Goal: Task Accomplishment & Management: Manage account settings

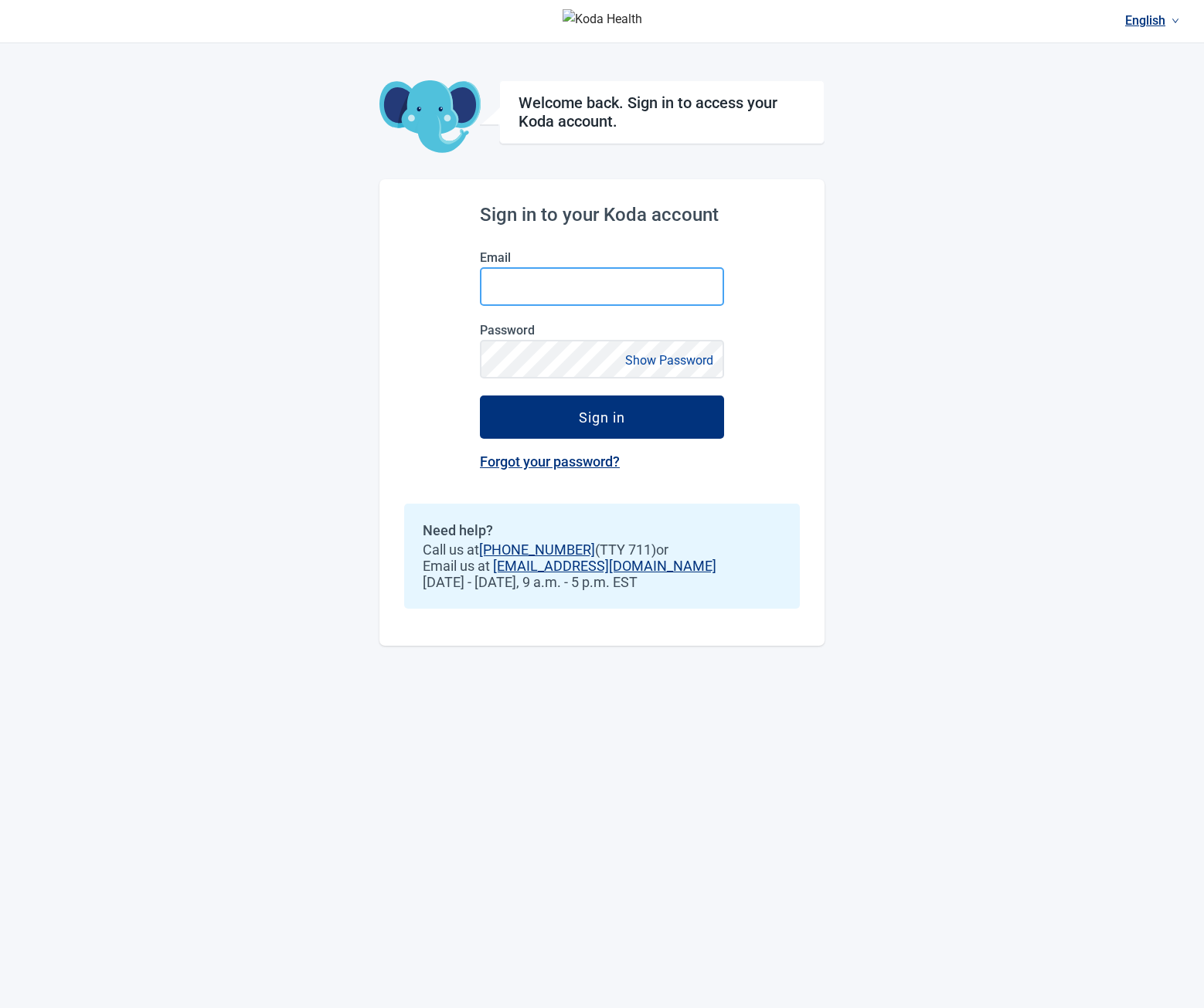
click at [534, 292] on input "Email" at bounding box center [602, 286] width 244 height 39
type input "**********"
click at [480, 395] on button "Sign in" at bounding box center [602, 417] width 244 height 44
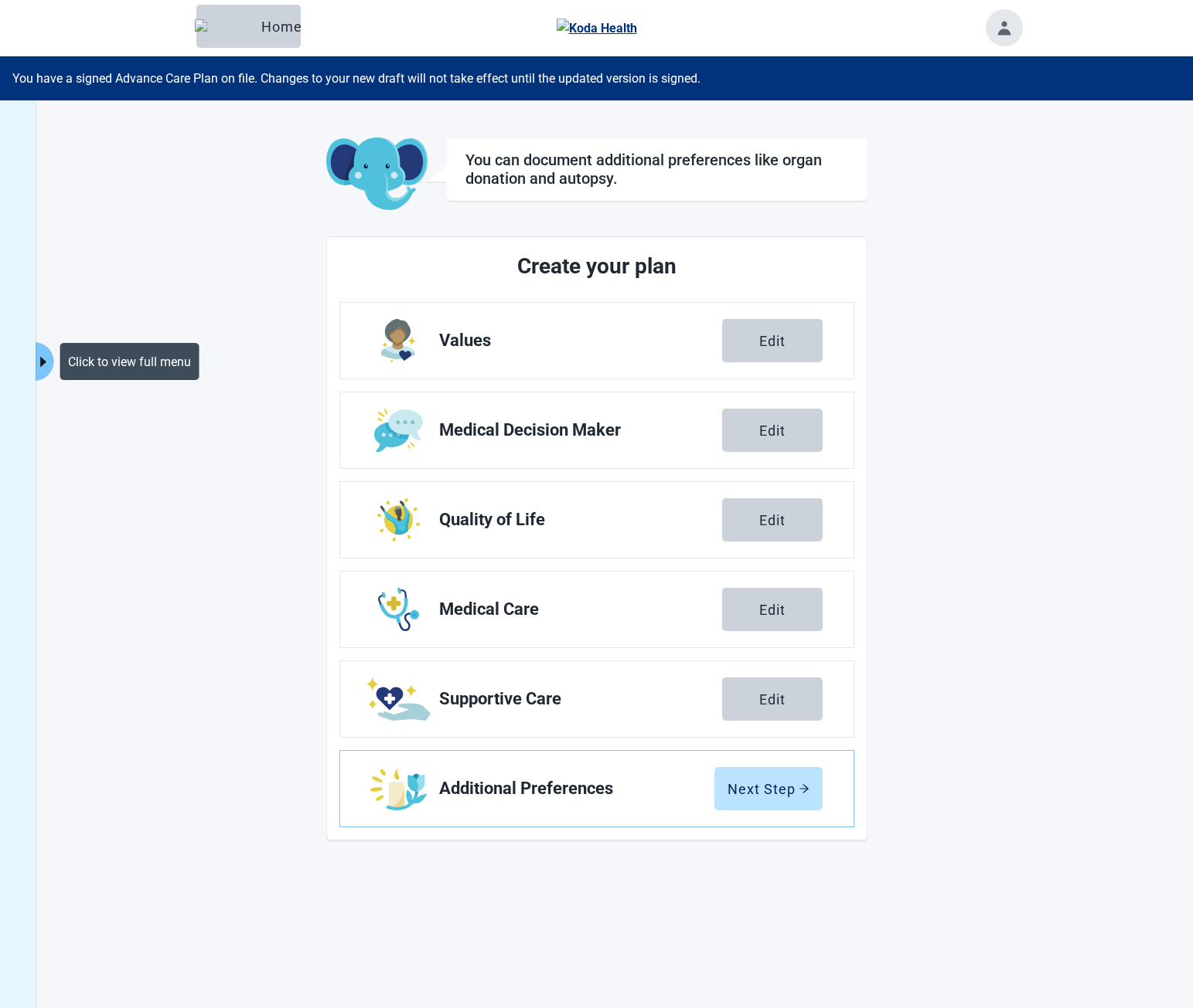
click at [44, 360] on icon "caret-right" at bounding box center [43, 361] width 15 height 15
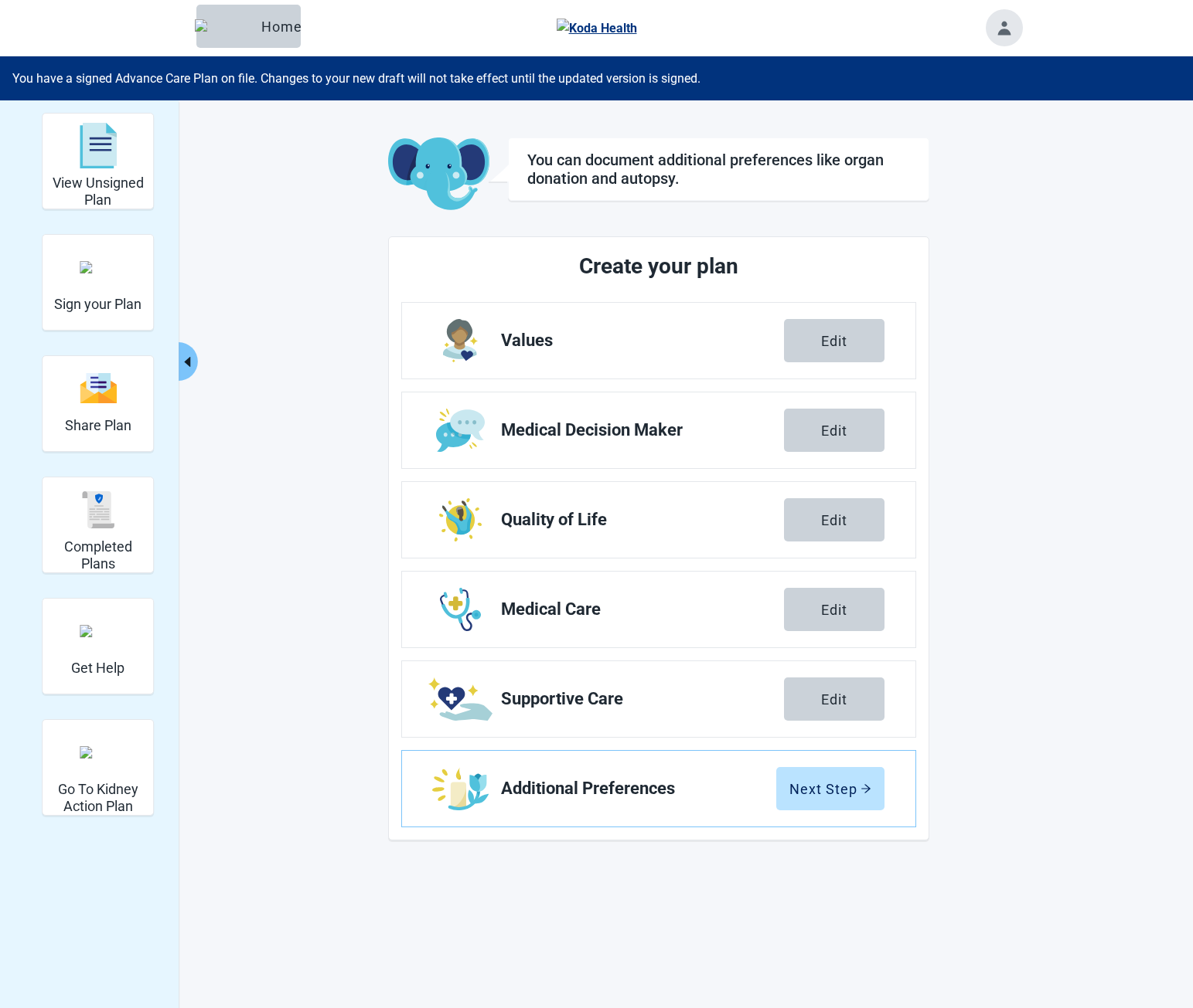
click at [108, 501] on img "Completed Plans" at bounding box center [97, 509] width 37 height 37
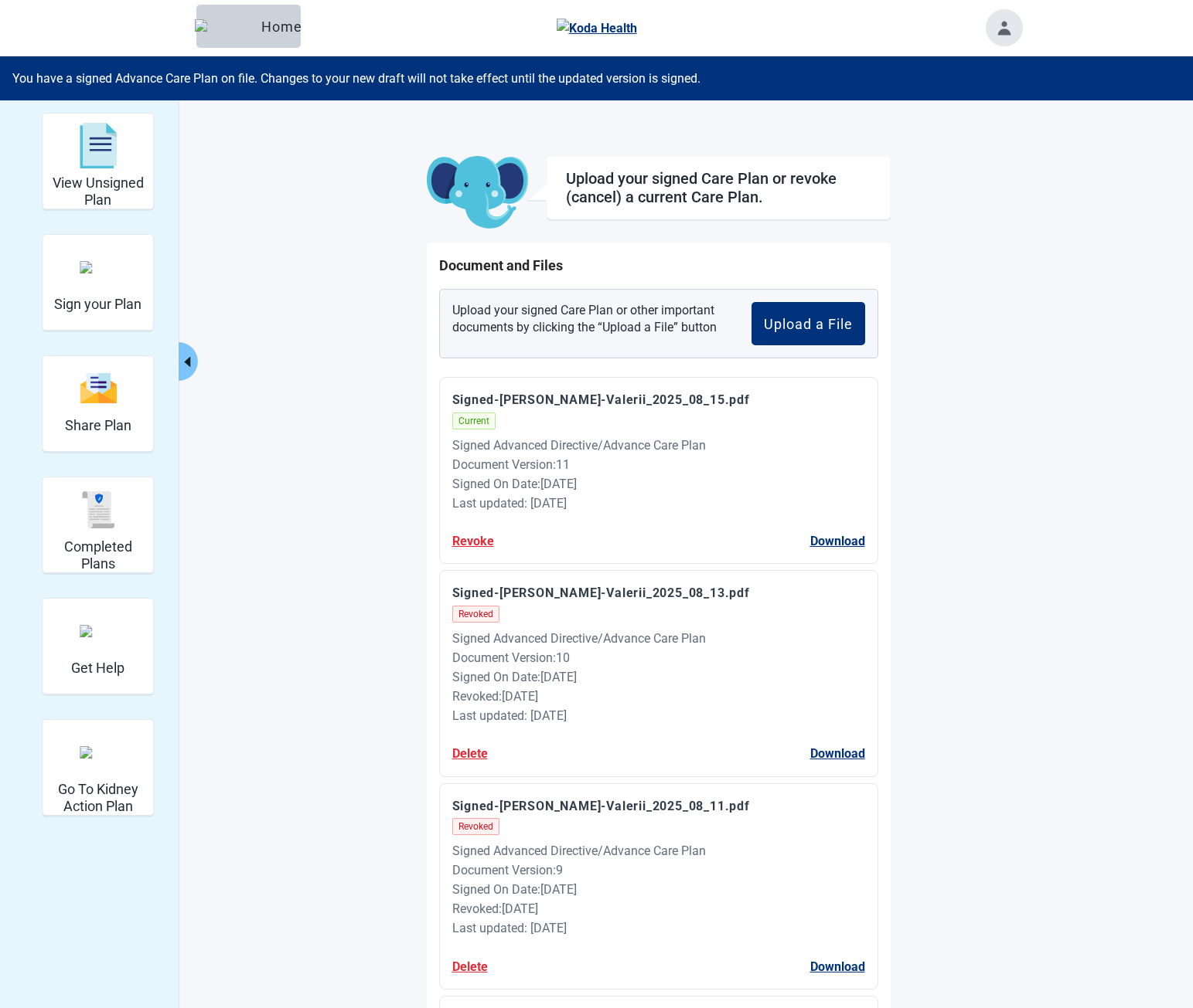
click at [474, 537] on button "Revoke" at bounding box center [473, 540] width 42 height 19
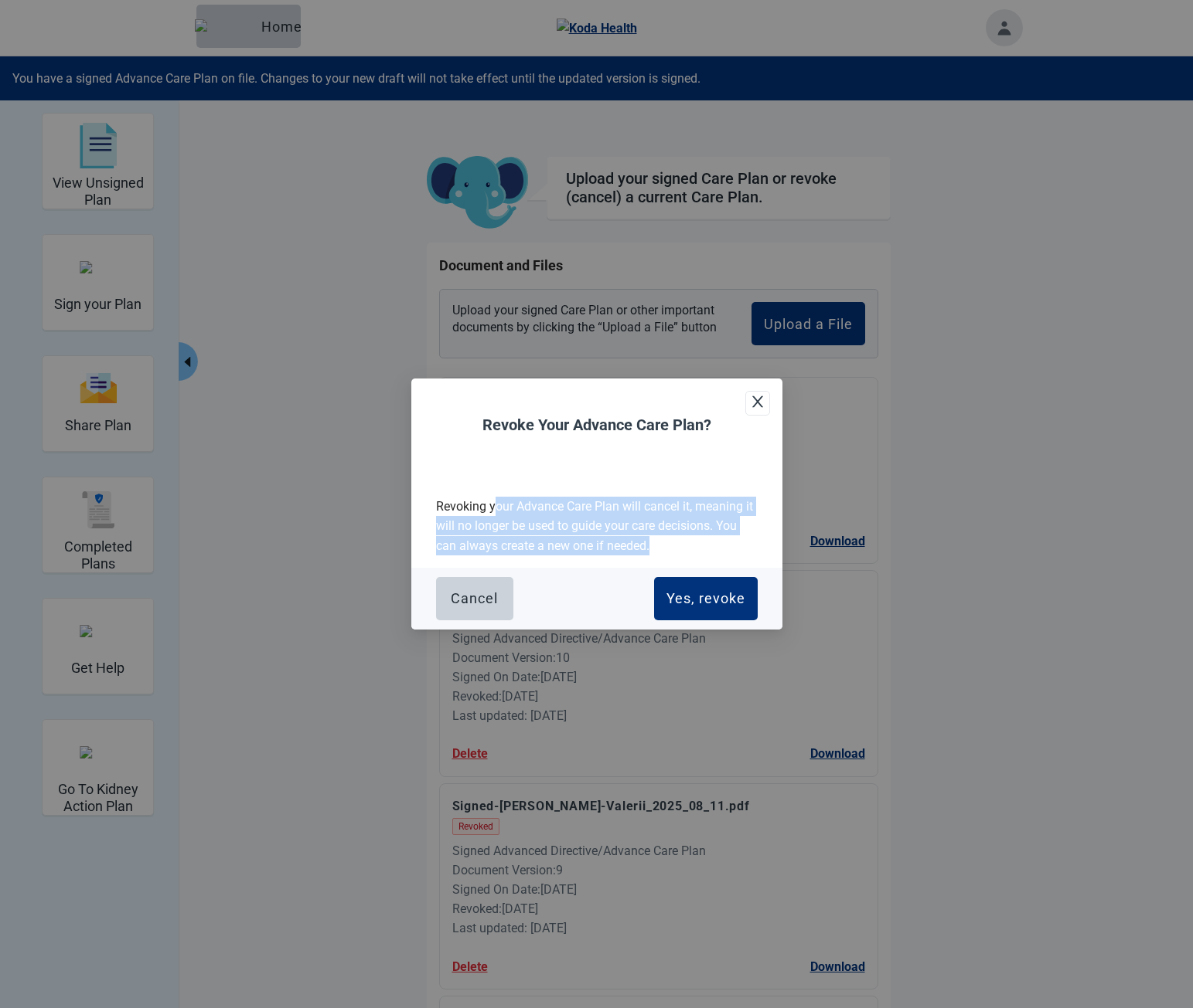
drag, startPoint x: 493, startPoint y: 506, endPoint x: 669, endPoint y: 545, distance: 180.3
click at [669, 545] on p "Revoking your Advance Care Plan will cancel it, meaning it will no longer be us…" at bounding box center [597, 525] width 322 height 58
click at [671, 545] on p "Revoking your Advance Care Plan will cancel it, meaning it will no longer be us…" at bounding box center [597, 525] width 322 height 58
drag, startPoint x: 635, startPoint y: 535, endPoint x: 499, endPoint y: 507, distance: 138.9
click at [526, 514] on p "Revoking your Advance Care Plan will cancel it, meaning it will no longer be us…" at bounding box center [597, 525] width 322 height 58
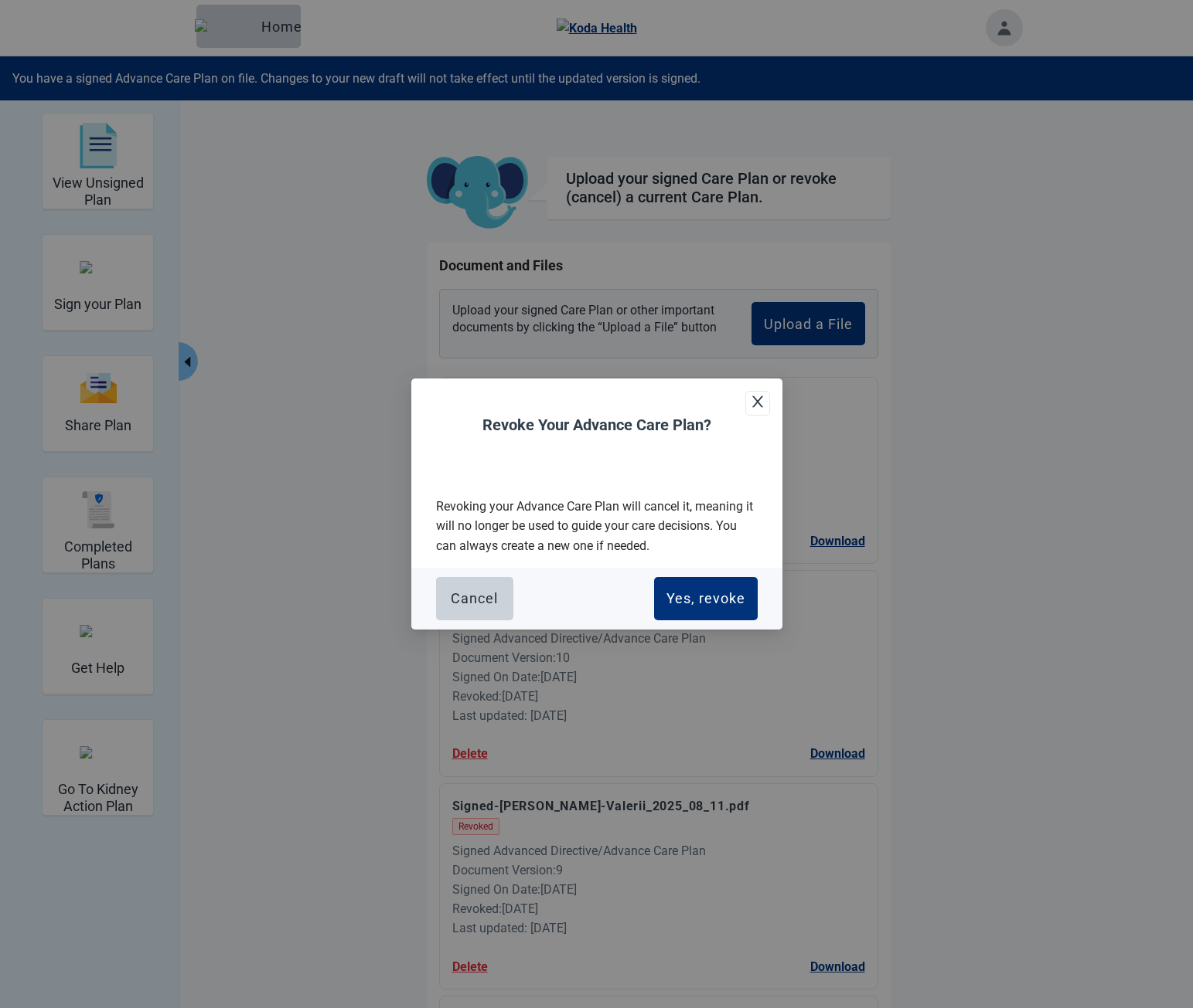
click at [499, 507] on p "Revoking your Advance Care Plan will cancel it, meaning it will no longer be us…" at bounding box center [597, 525] width 322 height 58
drag, startPoint x: 498, startPoint y: 507, endPoint x: 643, endPoint y: 538, distance: 148.3
click at [643, 538] on p "Revoking your Advance Care Plan will cancel it, meaning it will no longer be us…" at bounding box center [597, 525] width 322 height 58
click at [650, 538] on p "Revoking your Advance Care Plan will cancel it, meaning it will no longer be us…" at bounding box center [597, 525] width 322 height 58
drag, startPoint x: 656, startPoint y: 538, endPoint x: 523, endPoint y: 496, distance: 139.5
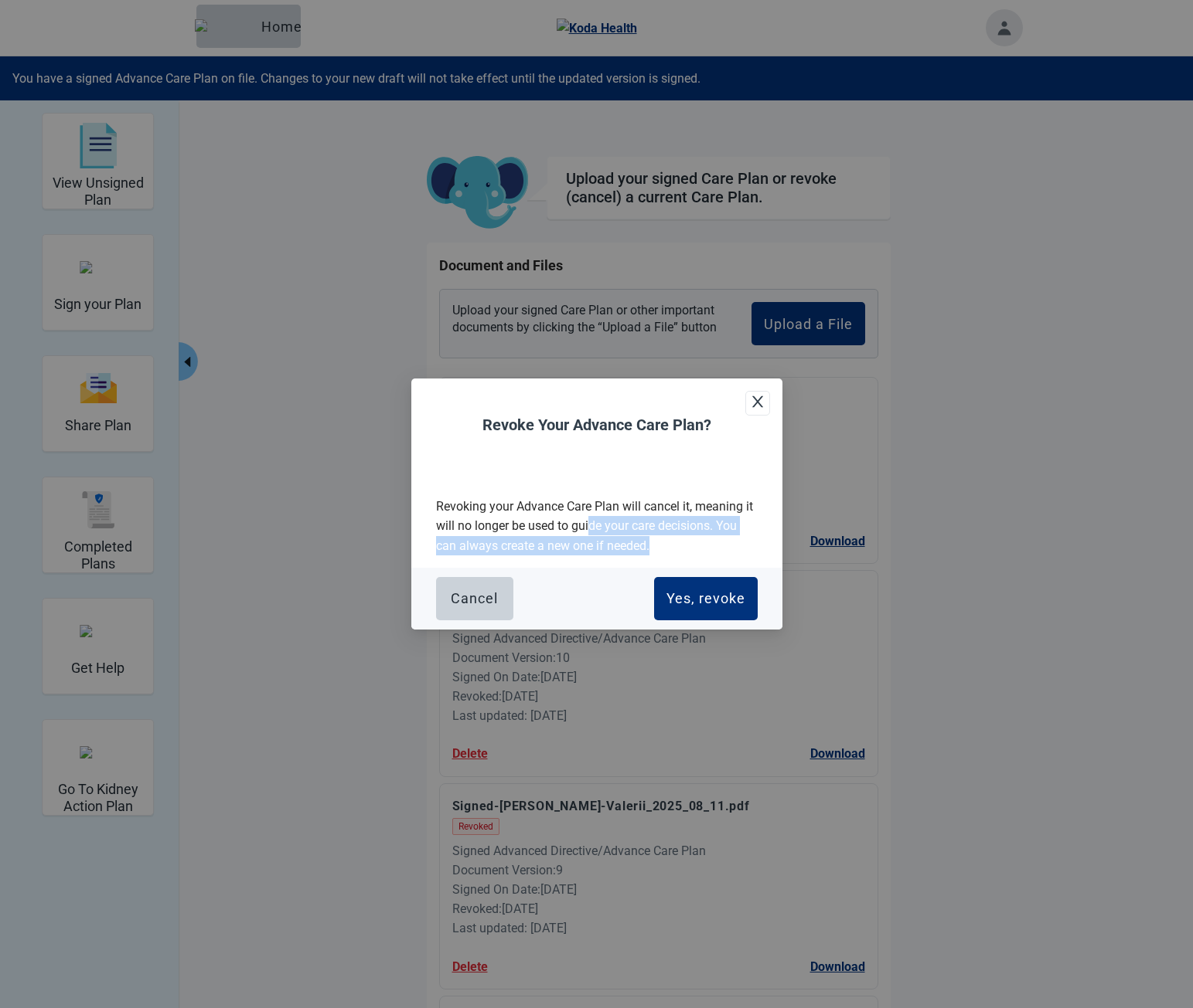
click at [527, 497] on p "Revoking your Advance Care Plan will cancel it, meaning it will no longer be us…" at bounding box center [597, 525] width 322 height 58
click at [523, 496] on div "Revoking your Advance Care Plan will cancel it, meaning it will no longer be us…" at bounding box center [597, 544] width 372 height 169
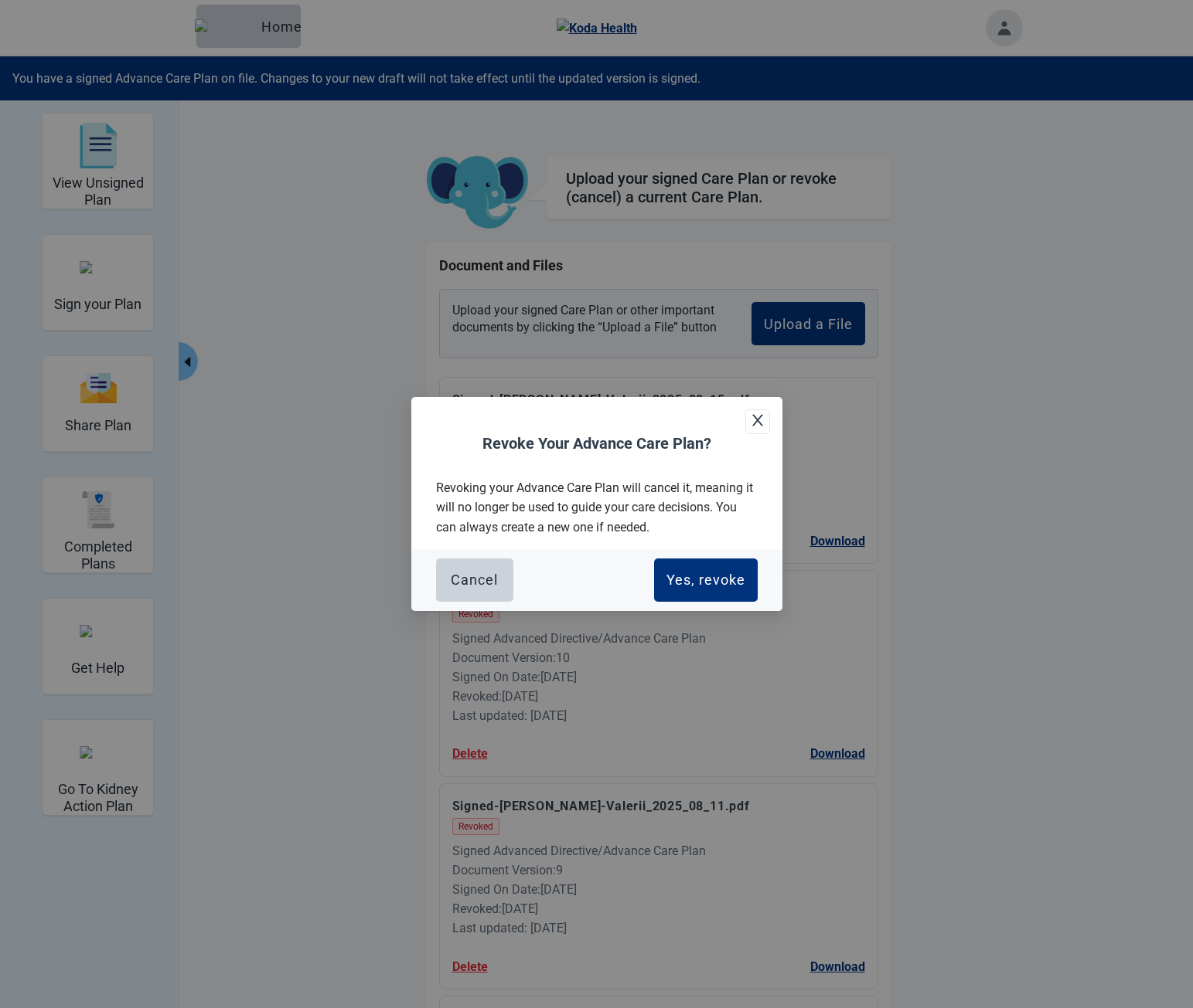
click at [621, 425] on div "Revoke Your Advance Care Plan? Revoking your Advance Care Plan will cancel it, …" at bounding box center [597, 504] width 372 height 214
click at [754, 421] on icon "close" at bounding box center [758, 421] width 16 height 16
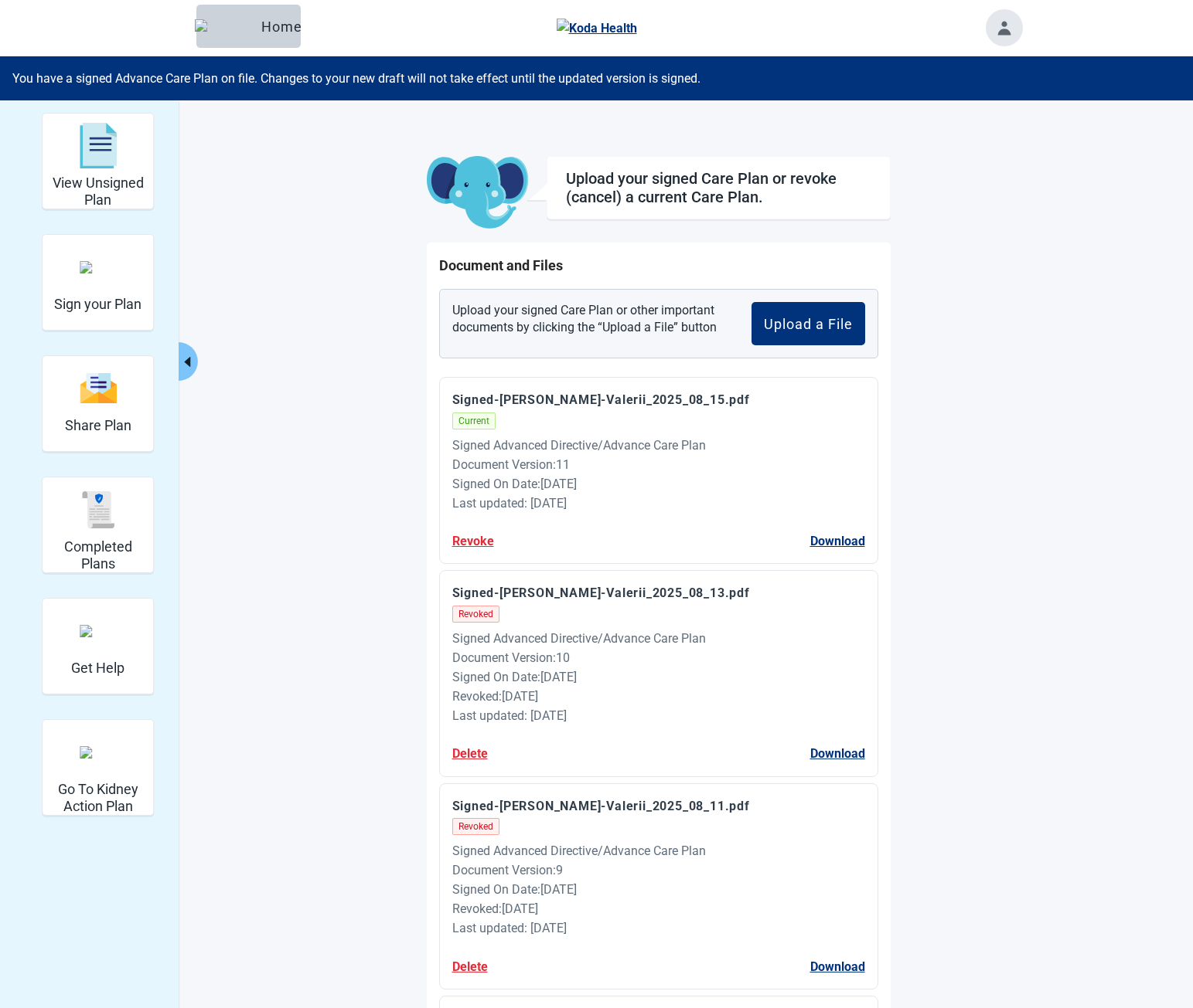
click at [462, 750] on button "Delete" at bounding box center [470, 753] width 36 height 19
click at [476, 682] on div "Are you sure you want to delete this file?" at bounding box center [468, 677] width 235 height 19
click at [527, 702] on span "Cancel" at bounding box center [522, 707] width 37 height 19
click at [487, 758] on button "Delete" at bounding box center [470, 753] width 36 height 19
click at [571, 639] on div "Signed Advanced Directive/Advance Care Plan" at bounding box center [659, 638] width 413 height 19
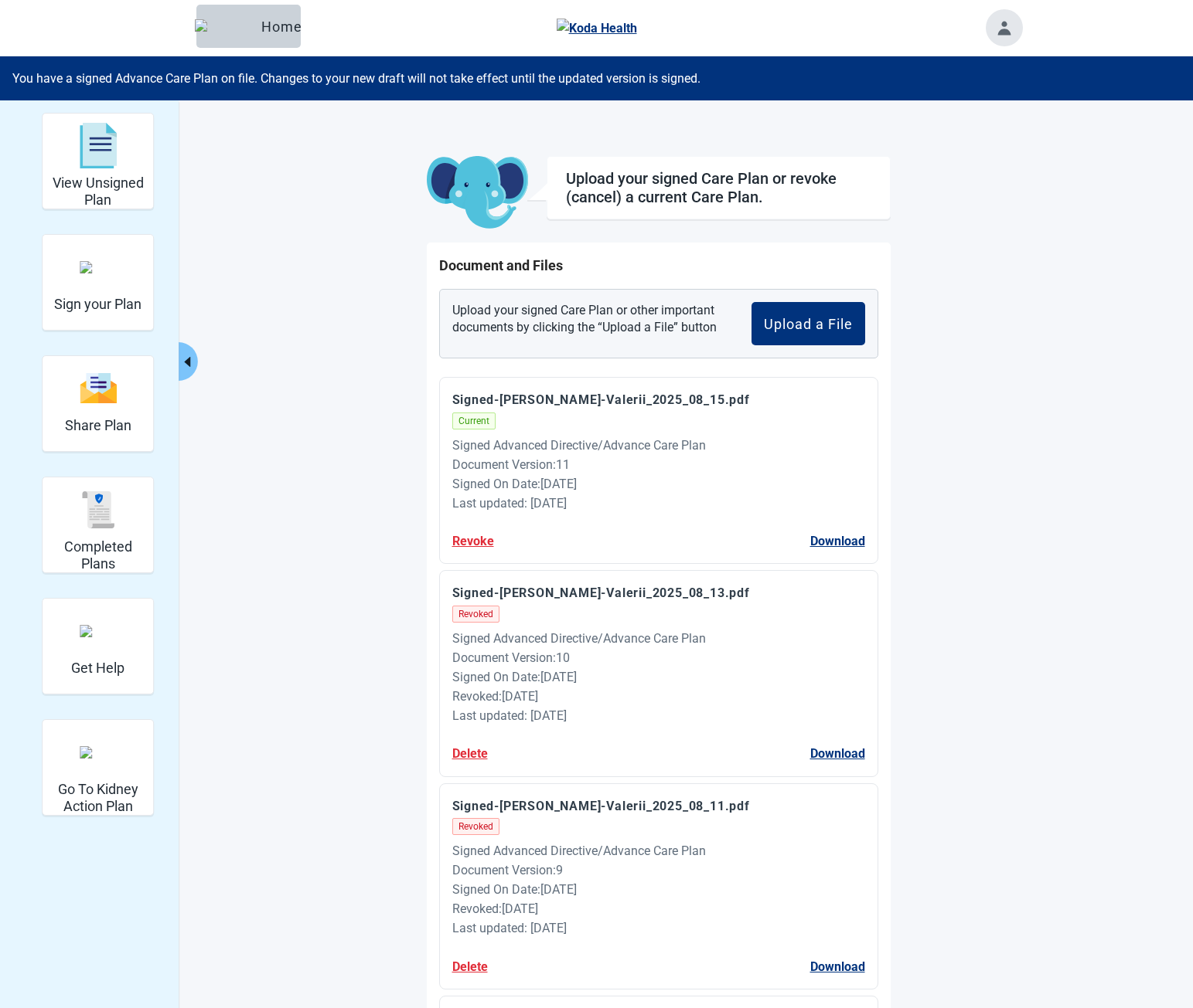
click at [479, 748] on button "Delete" at bounding box center [470, 753] width 36 height 19
click at [528, 709] on span "Cancel" at bounding box center [522, 707] width 37 height 19
click at [473, 545] on button "Revoke" at bounding box center [473, 540] width 42 height 19
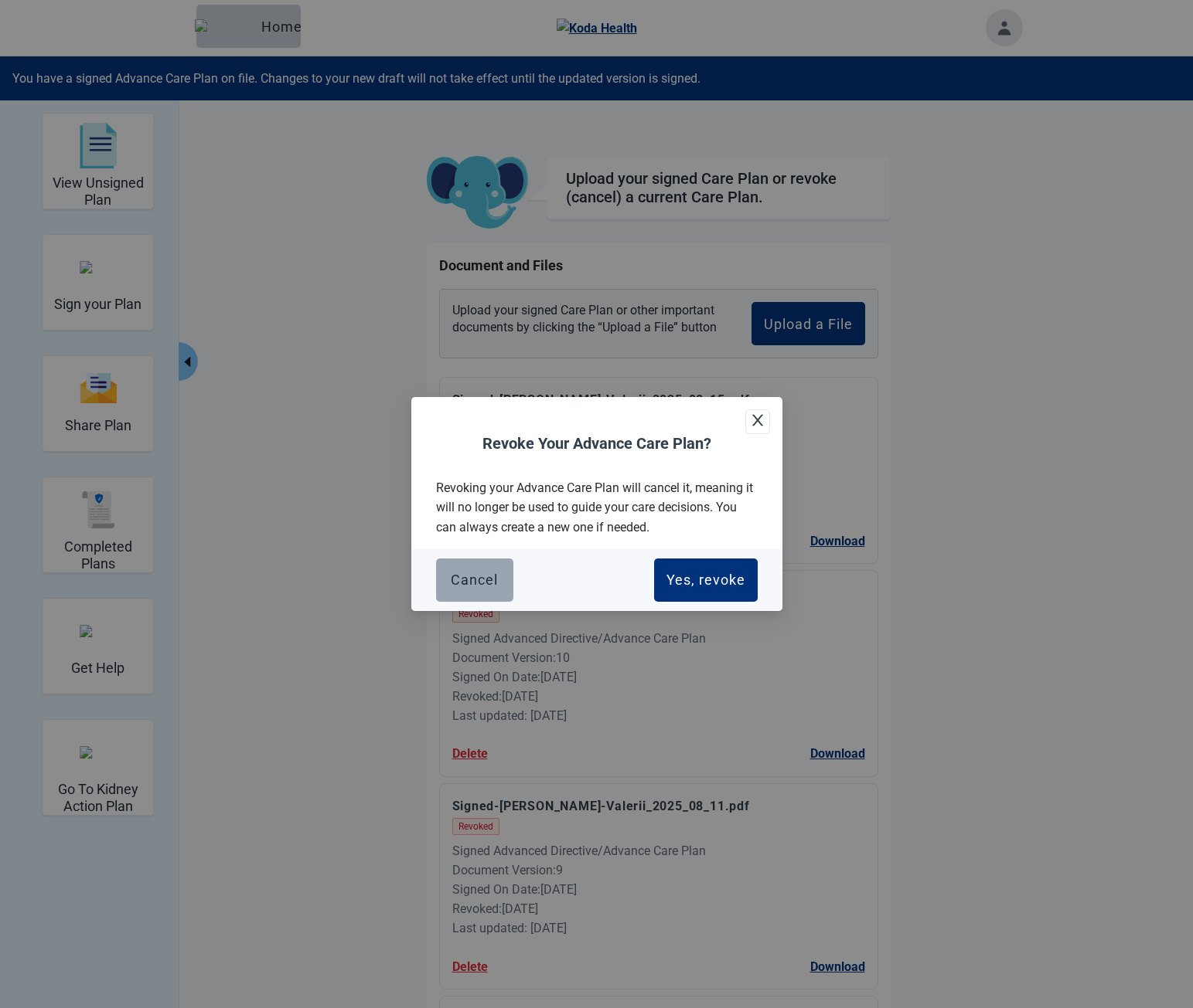
click at [483, 574] on div "Cancel" at bounding box center [474, 581] width 47 height 16
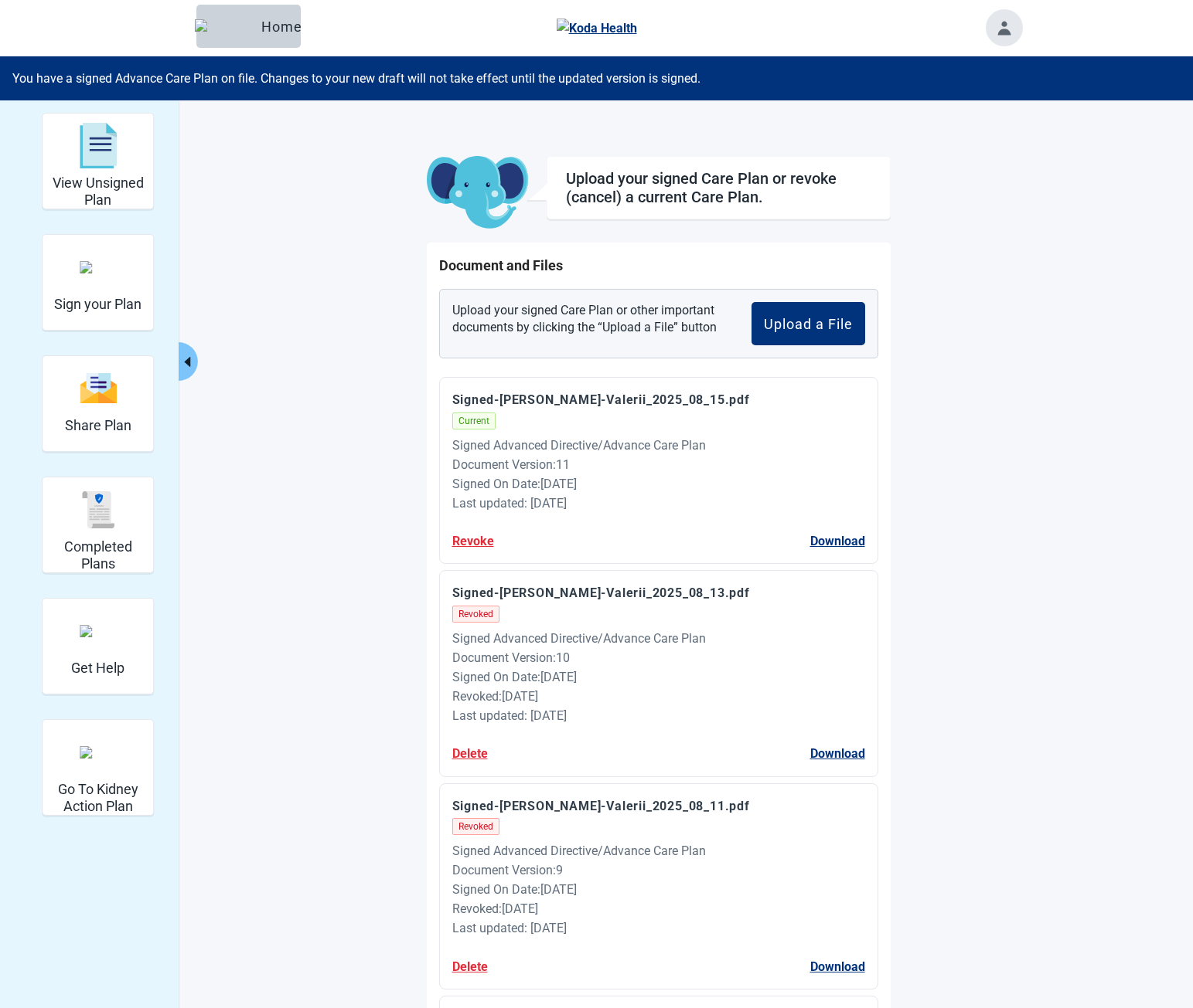
click at [472, 758] on button "Delete" at bounding box center [470, 753] width 36 height 19
click at [535, 706] on span "Cancel" at bounding box center [522, 707] width 37 height 19
drag, startPoint x: 538, startPoint y: 650, endPoint x: 622, endPoint y: 698, distance: 96.7
click at [617, 698] on div "Signed Advanced Directive/Advance Care Plan Document Version : 10 Signed On Dat…" at bounding box center [659, 677] width 413 height 97
click at [624, 699] on div "Revoked : 8/15/2025" at bounding box center [659, 696] width 413 height 19
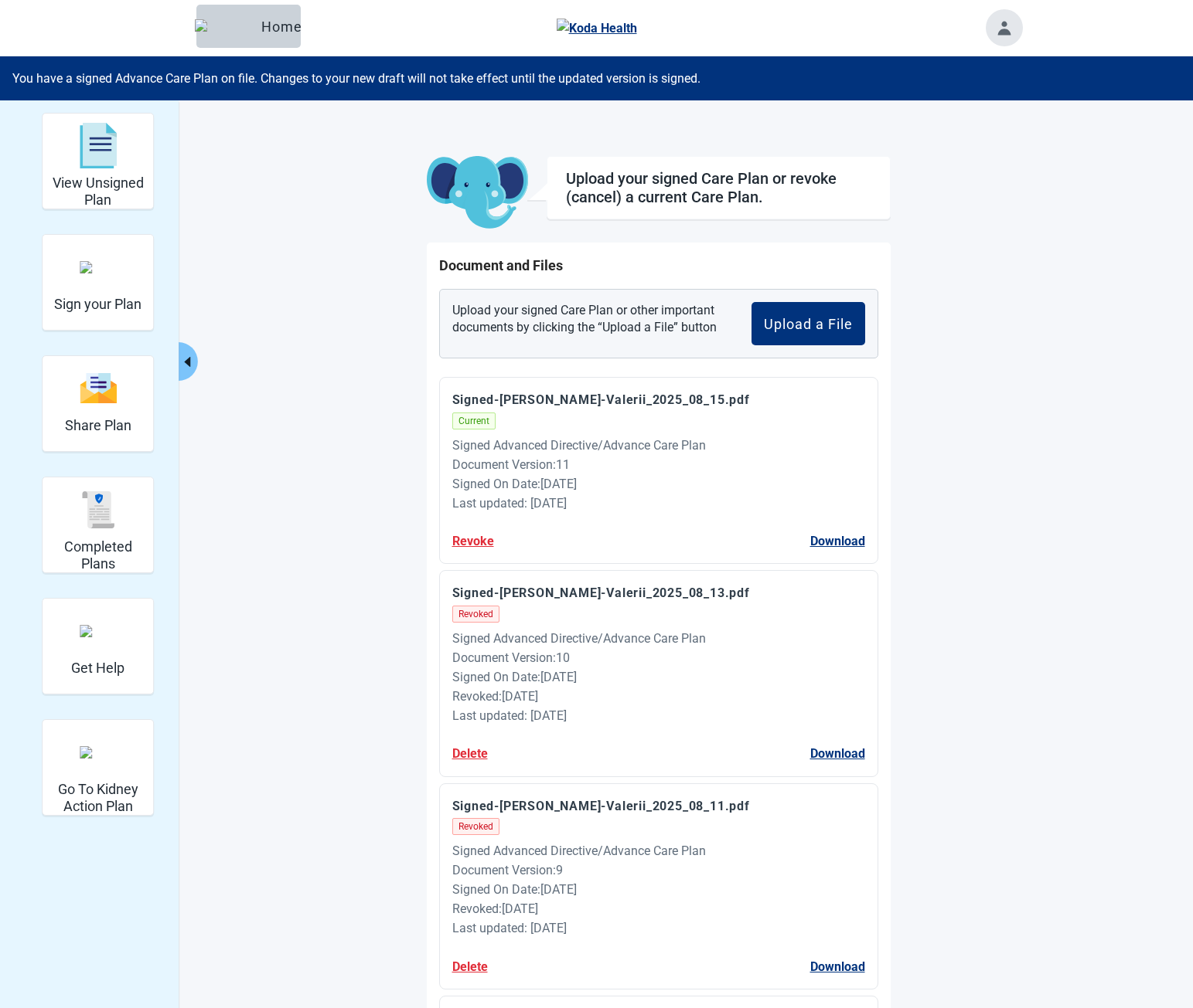
click at [500, 653] on div "Signed Advanced Directive/Advance Care Plan Document Version : 10 Signed On Dat…" at bounding box center [659, 677] width 413 height 97
click at [500, 653] on div "Document Version : 10" at bounding box center [659, 657] width 413 height 19
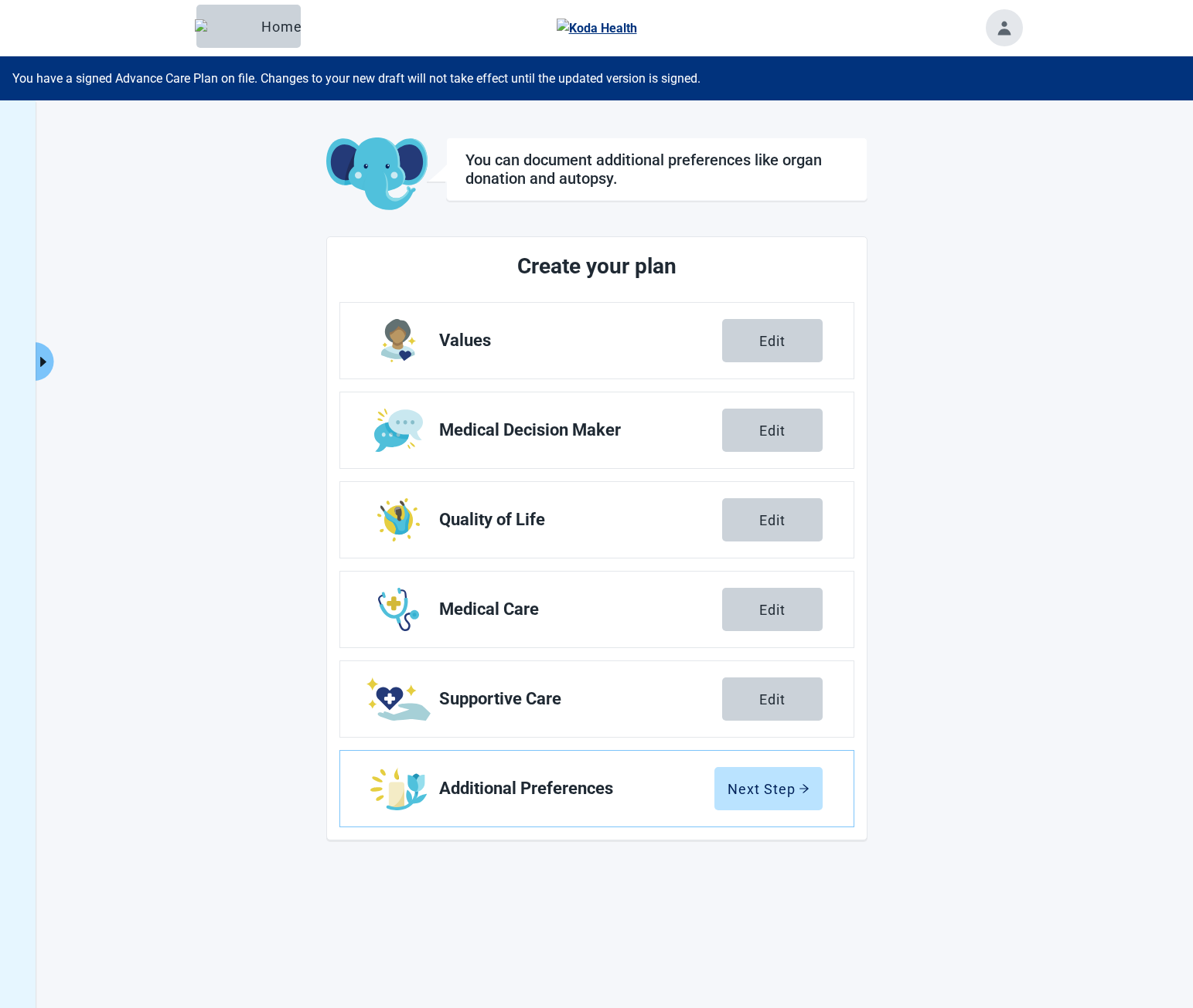
click at [56, 370] on div "You can document additional preferences like organ donation and autopsy. Create…" at bounding box center [596, 604] width 1193 height 1008
click at [41, 359] on icon "caret-right" at bounding box center [43, 362] width 6 height 10
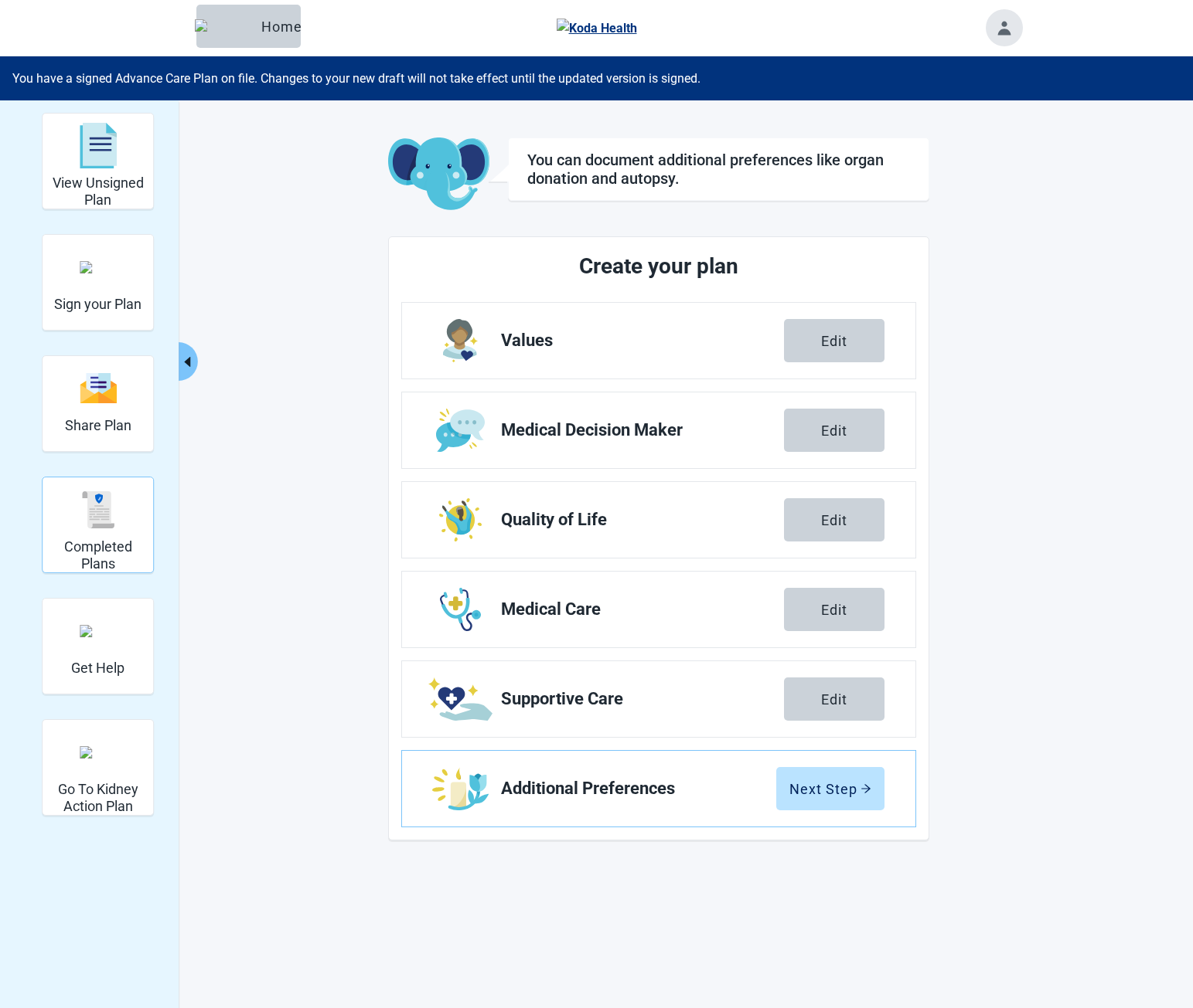
click at [95, 502] on img "Completed Plans" at bounding box center [97, 509] width 37 height 37
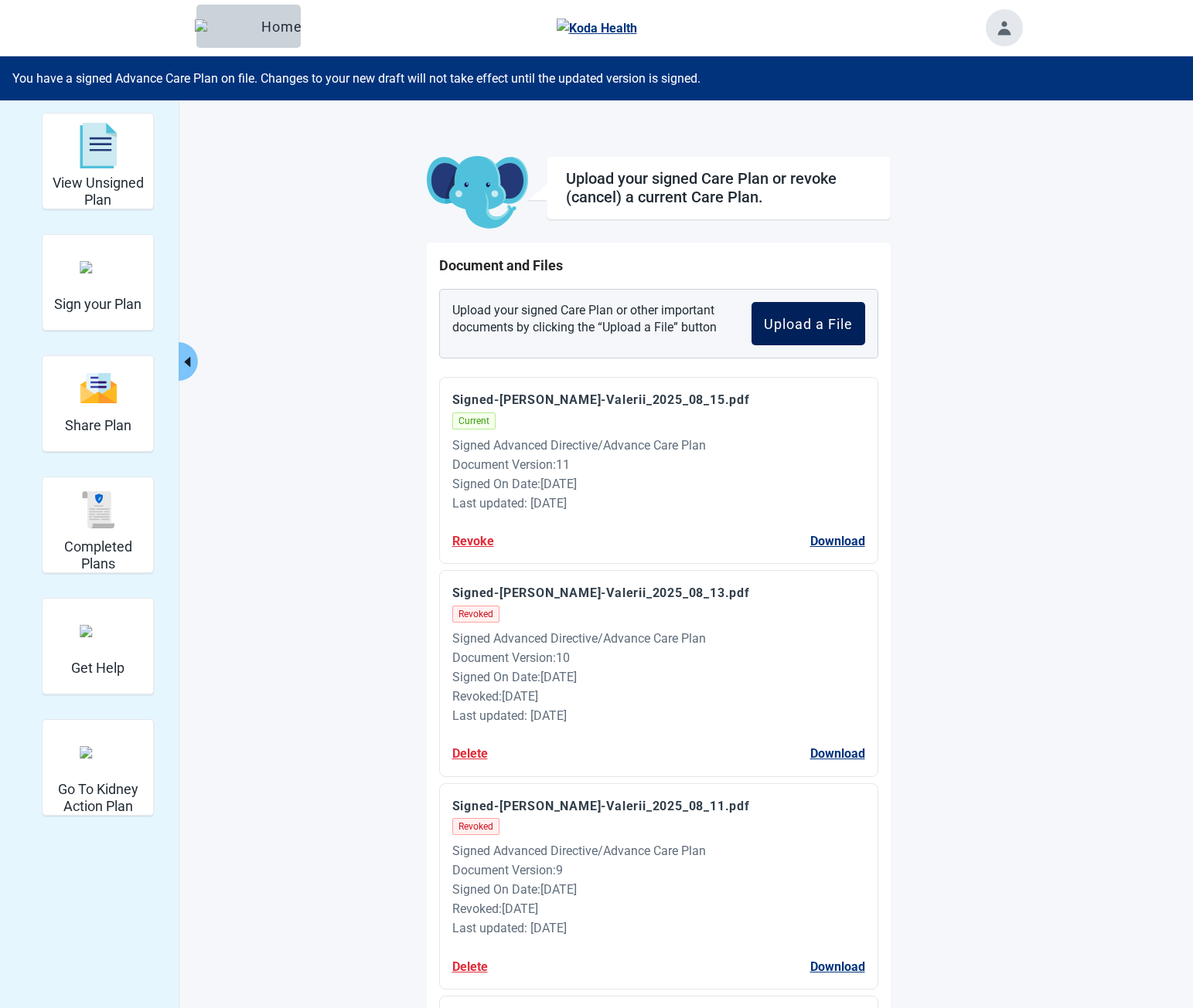
click at [824, 311] on button "Upload a File" at bounding box center [808, 324] width 113 height 44
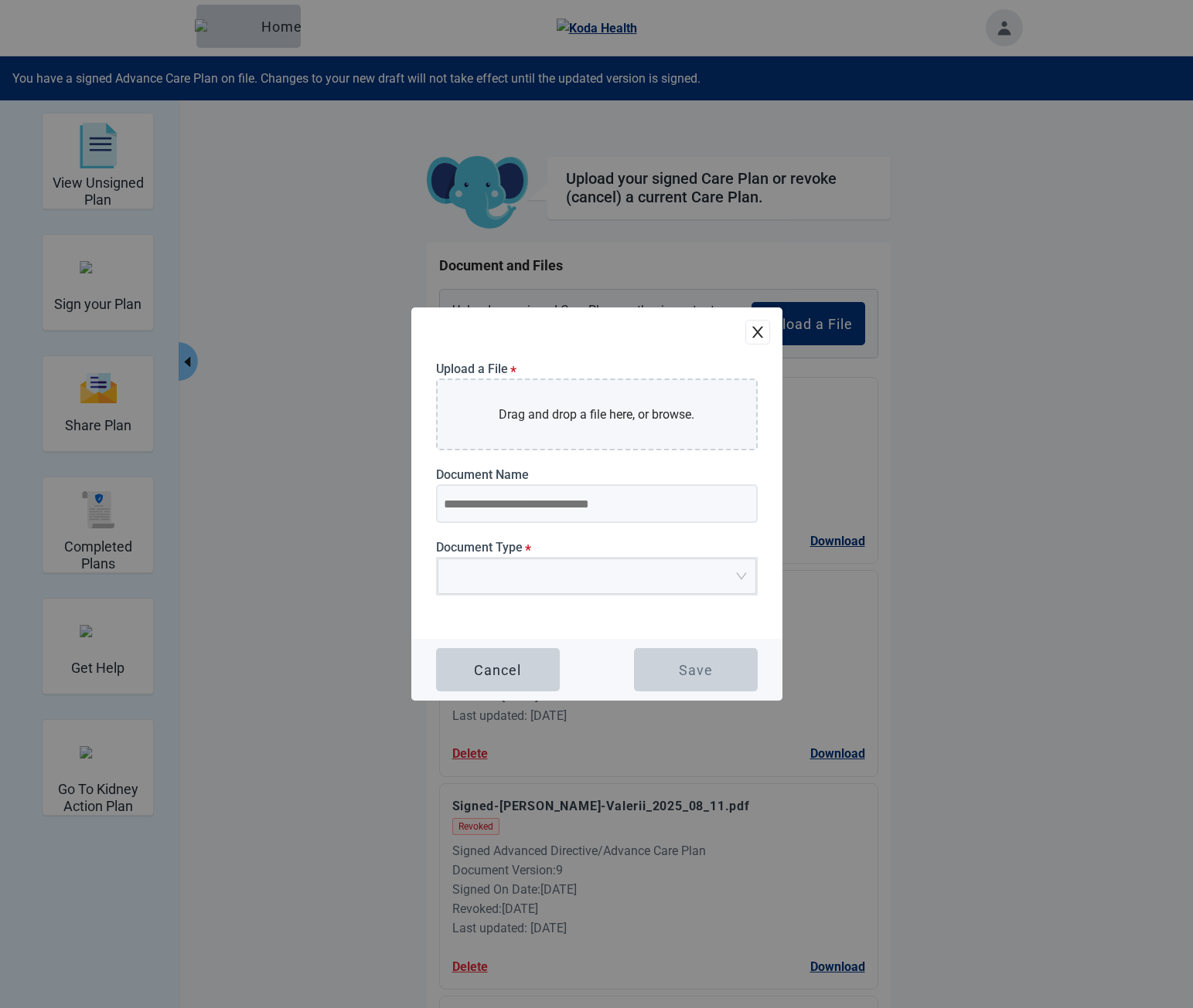
click at [745, 333] on button "close" at bounding box center [757, 332] width 25 height 25
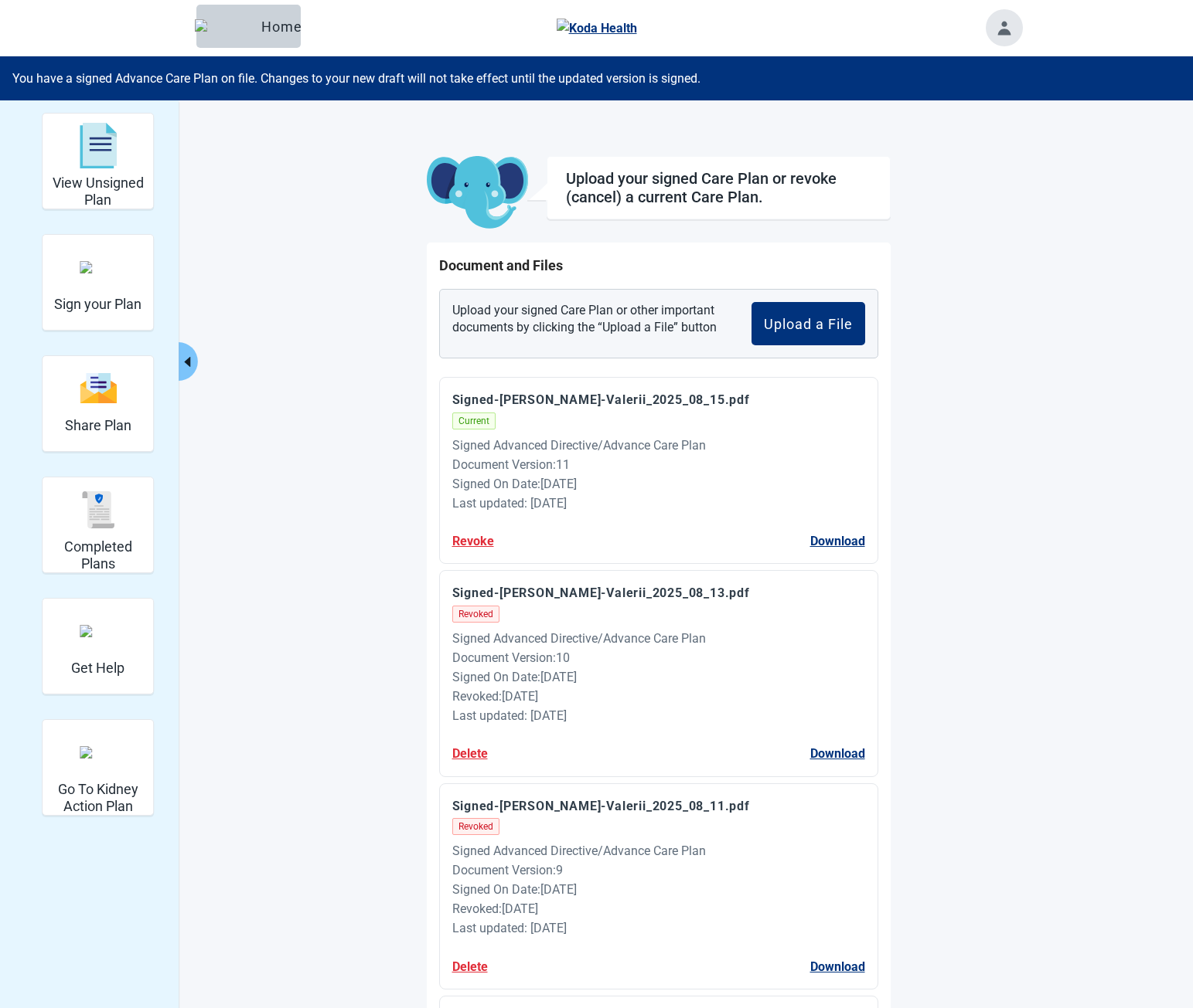
drag, startPoint x: 476, startPoint y: 411, endPoint x: 466, endPoint y: 420, distance: 13.5
click at [699, 514] on div "Signed-Kravchenko-Valerii_2025_08_15.pdf Current Signed Advanced Directive/Adva…" at bounding box center [659, 471] width 439 height 187
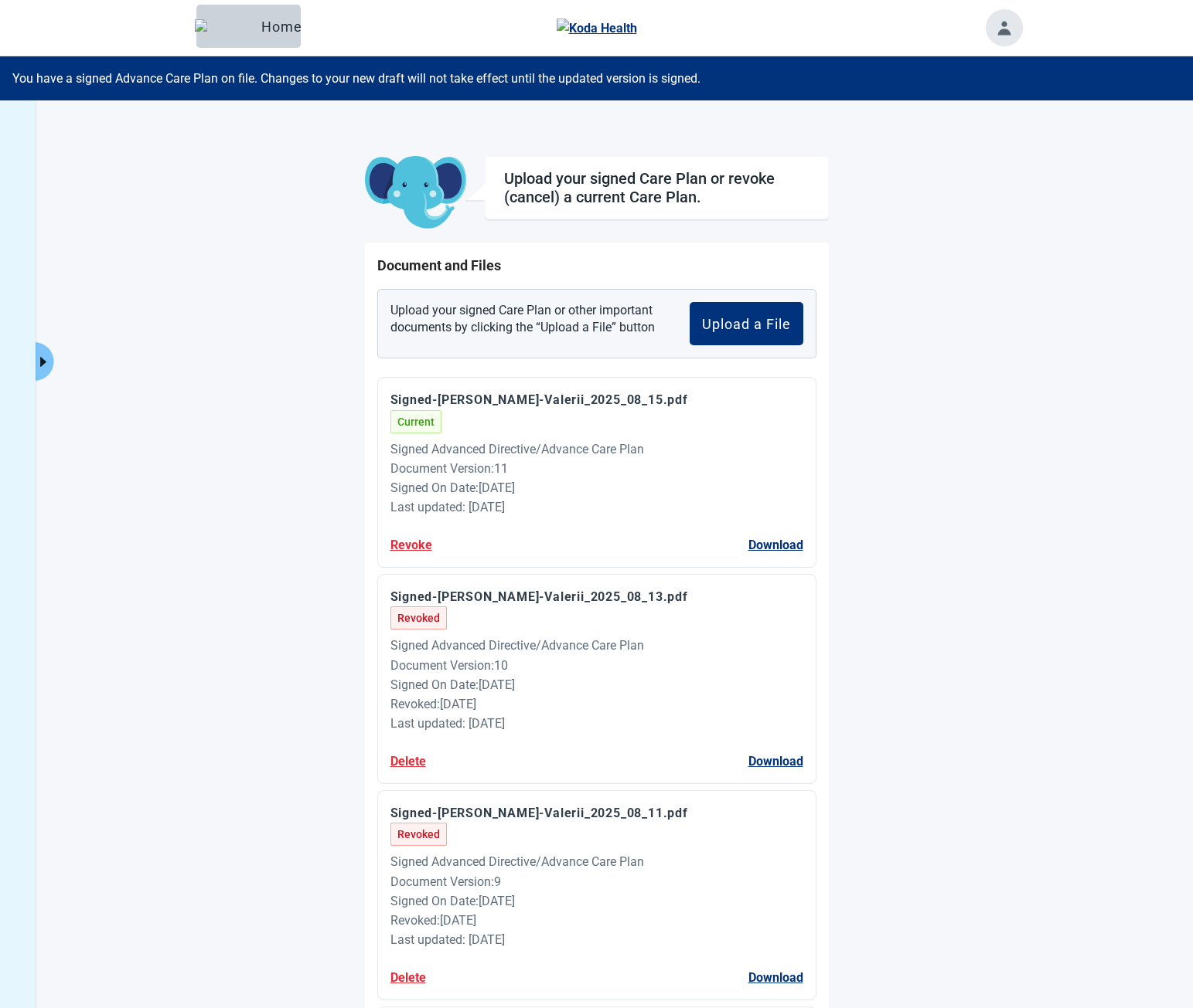
click at [507, 331] on div "Upload your signed Care Plan or other important documents by clicking the “Uplo…" at bounding box center [597, 324] width 439 height 70
click at [507, 331] on p "Upload your signed Care Plan or other important documents by clicking the “Uplo…" at bounding box center [527, 324] width 275 height 44
drag, startPoint x: 510, startPoint y: 331, endPoint x: 449, endPoint y: 300, distance: 68.4
click at [449, 300] on div "Upload your signed Care Plan or other important documents by clicking the “Uplo…" at bounding box center [597, 324] width 439 height 70
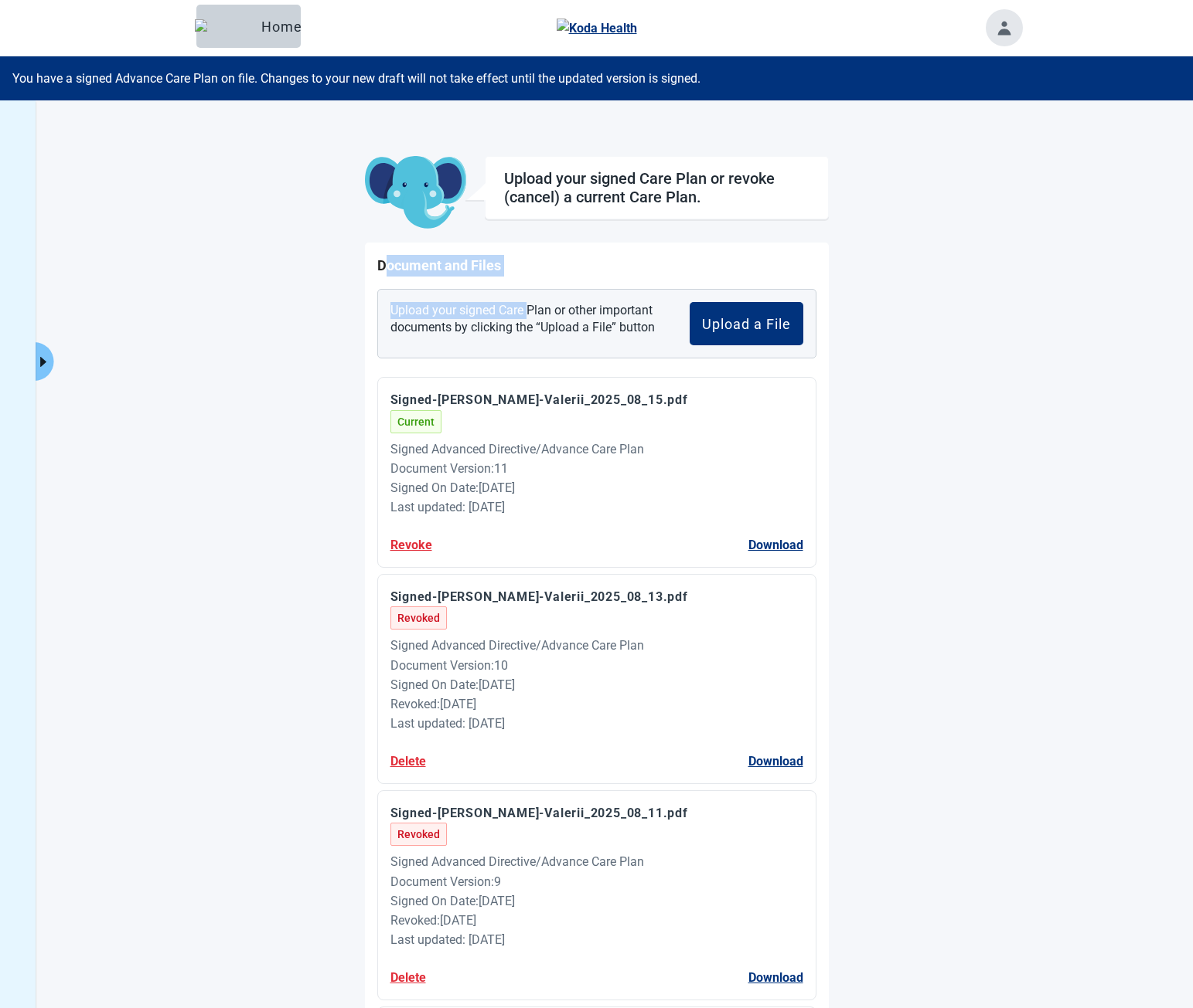
drag, startPoint x: 385, startPoint y: 264, endPoint x: 534, endPoint y: 278, distance: 149.7
drag, startPoint x: 450, startPoint y: 309, endPoint x: 596, endPoint y: 332, distance: 147.8
click at [590, 332] on p "Upload your signed Care Plan or other important documents by clicking the “Uplo…" at bounding box center [527, 324] width 275 height 44
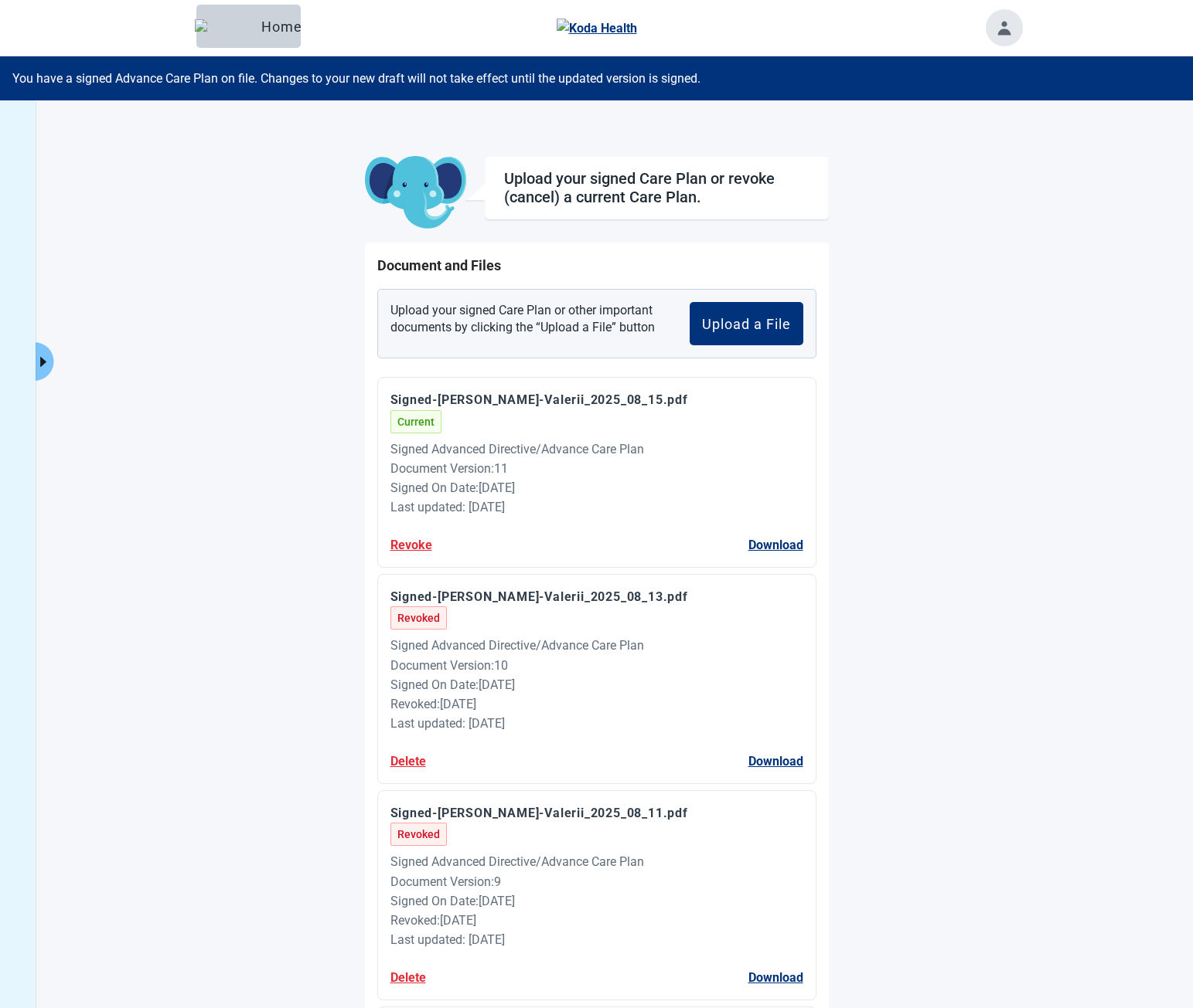
click at [596, 332] on p "Upload your signed Care Plan or other important documents by clicking the “Uplo…" at bounding box center [527, 324] width 275 height 44
